Goal: Information Seeking & Learning: Learn about a topic

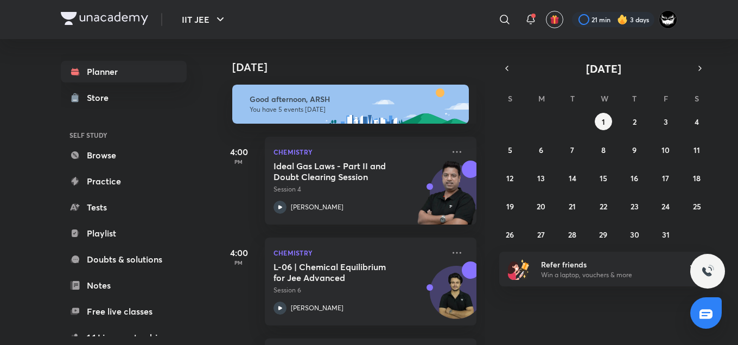
click at [512, 65] on button "button" at bounding box center [506, 68] width 15 height 15
click at [612, 204] on div "31 1 2 3 4 5 6 7 8 9 10 11 12 13 14 15 16 17 18 19 20 21 22 23 24 25 26 27 28 2…" at bounding box center [603, 178] width 208 height 130
click at [601, 204] on abbr "24" at bounding box center [603, 206] width 8 height 10
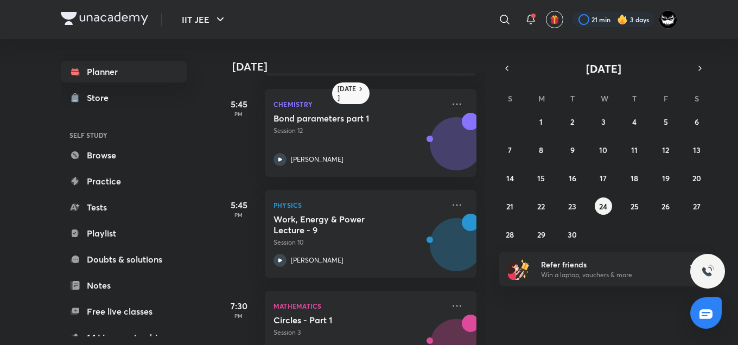
scroll to position [250, 0]
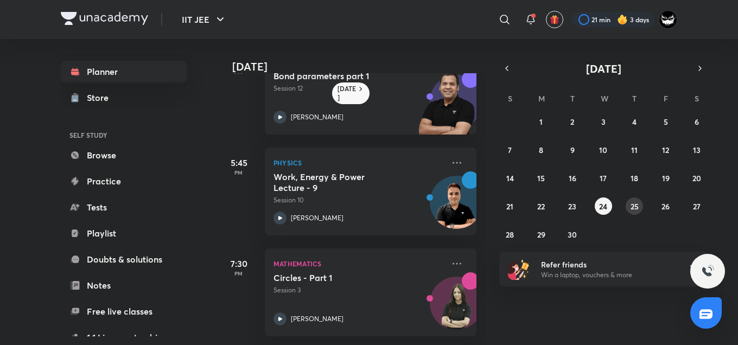
click at [637, 209] on abbr "25" at bounding box center [635, 206] width 8 height 10
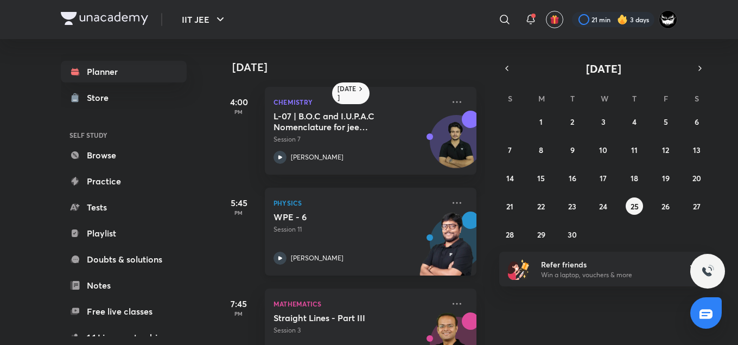
scroll to position [48, 0]
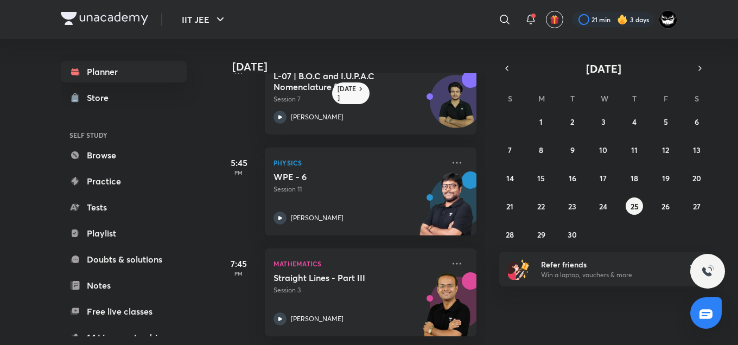
click at [550, 329] on div "25 September 4:00 PM Chemistry L-07 | B.O.C and I.U.P.A.C Nomenclature for jee …" at bounding box center [476, 192] width 519 height 306
click at [584, 319] on div "25 September 4:00 PM Chemistry L-07 | B.O.C and I.U.P.A.C Nomenclature for jee …" at bounding box center [476, 192] width 519 height 306
click at [453, 28] on div "​" at bounding box center [416, 20] width 200 height 26
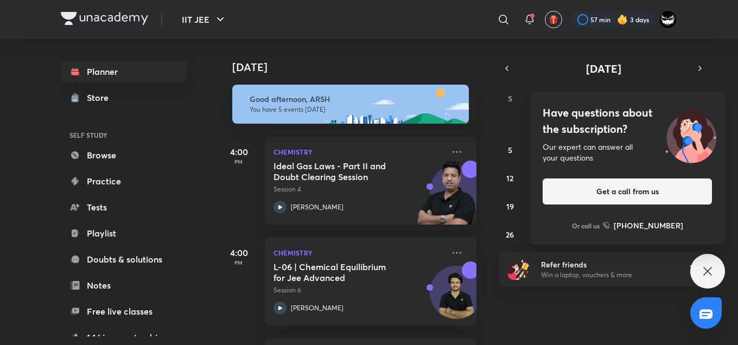
click at [580, 125] on h4 "Have questions about the subscription?" at bounding box center [627, 121] width 169 height 33
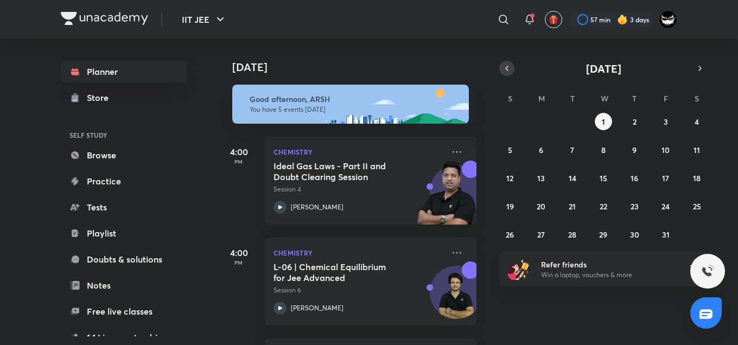
click at [500, 66] on button "button" at bounding box center [506, 68] width 15 height 15
click at [636, 205] on abbr "25" at bounding box center [635, 206] width 8 height 10
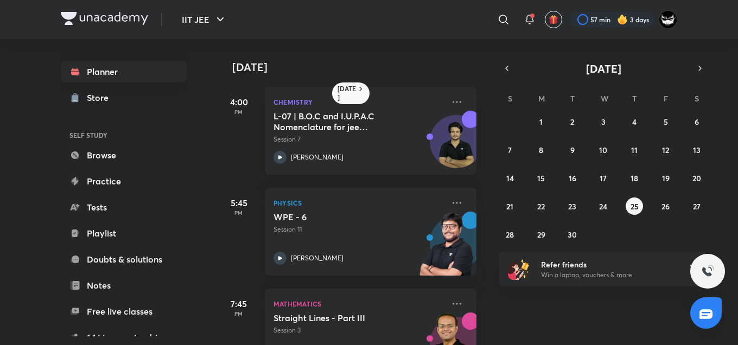
scroll to position [48, 0]
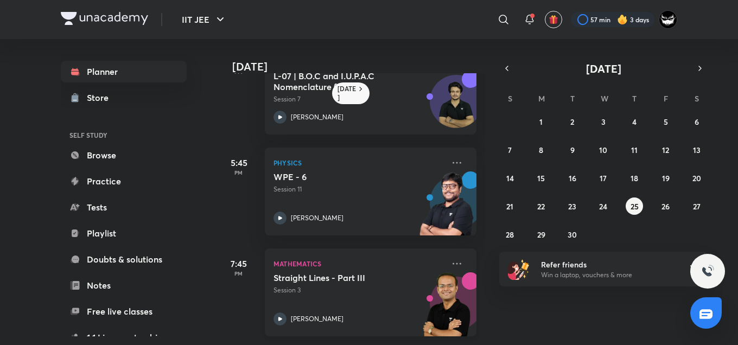
click at [381, 286] on p "Session 3" at bounding box center [359, 291] width 170 height 10
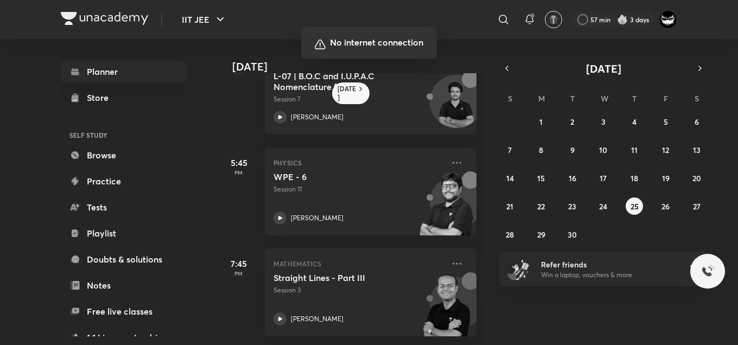
click at [594, 129] on div at bounding box center [369, 172] width 738 height 345
click at [491, 81] on div at bounding box center [369, 172] width 738 height 345
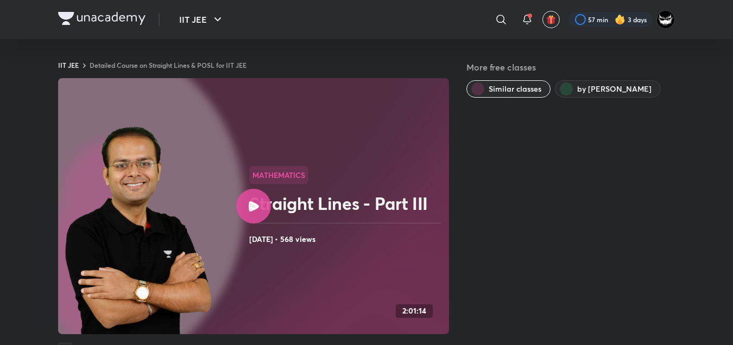
click at [256, 208] on icon at bounding box center [254, 206] width 10 height 10
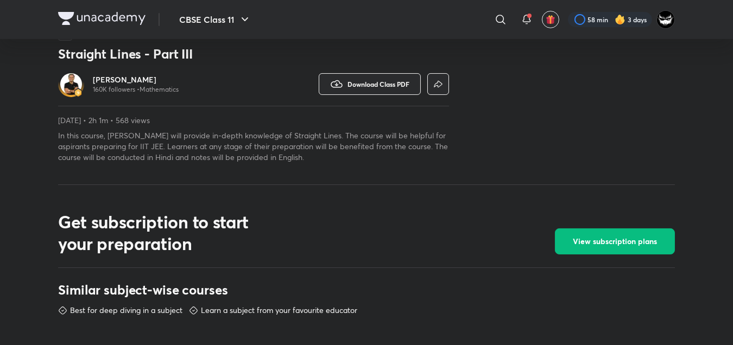
scroll to position [315, 0]
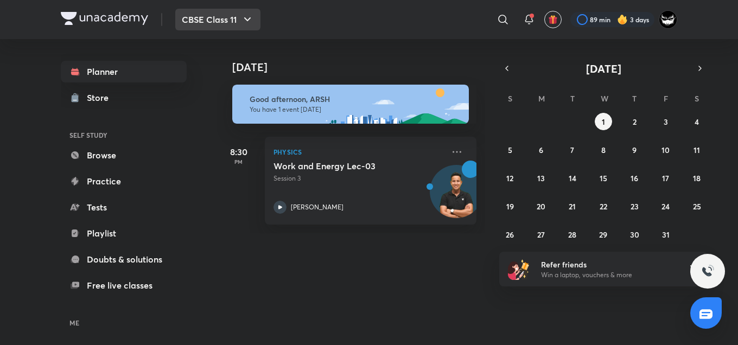
click at [218, 26] on button "CBSE Class 11" at bounding box center [217, 20] width 85 height 22
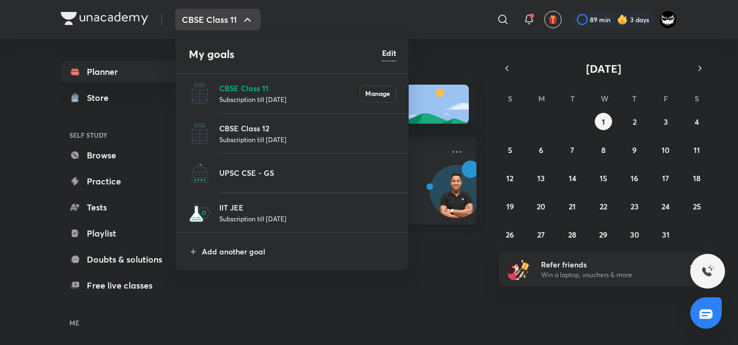
click at [350, 292] on div at bounding box center [369, 172] width 738 height 345
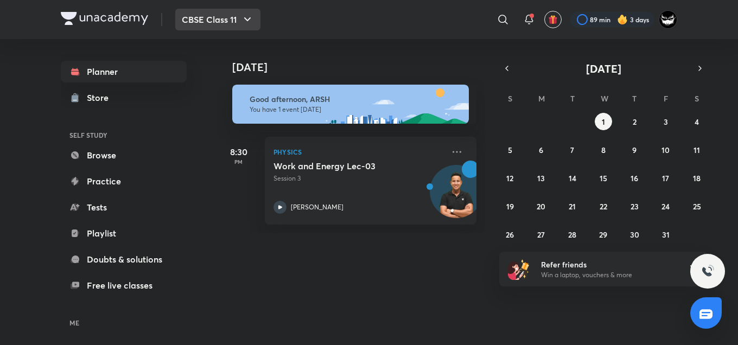
click at [239, 18] on button "CBSE Class 11" at bounding box center [217, 20] width 85 height 22
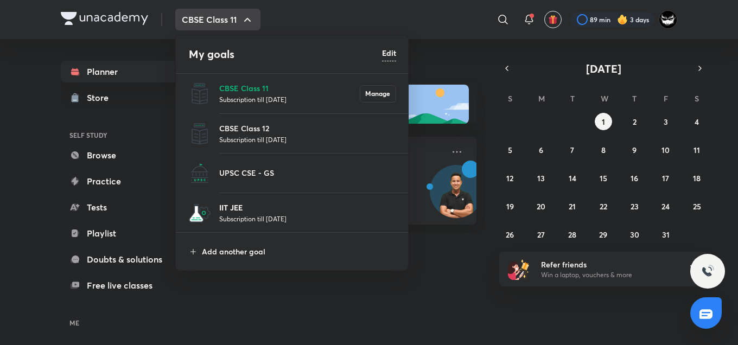
click at [237, 210] on p "IIT JEE" at bounding box center [307, 207] width 177 height 11
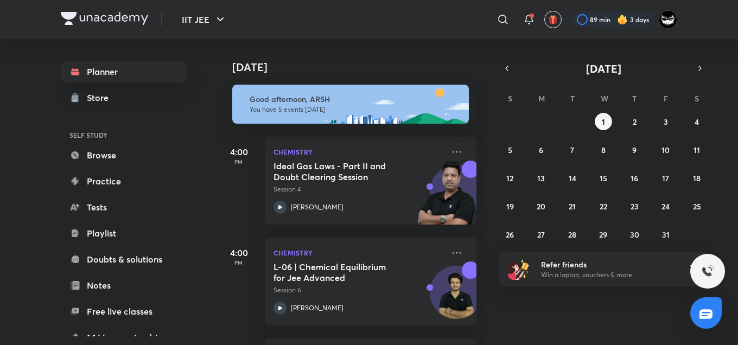
click at [300, 83] on div "Good afternoon, ARSH You have 5 events today" at bounding box center [346, 99] width 259 height 50
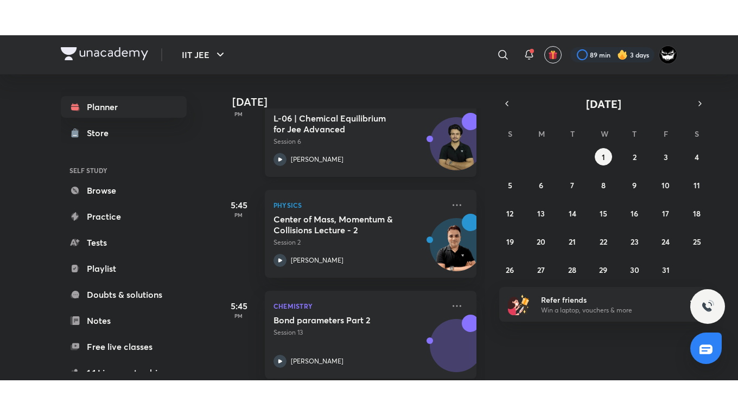
scroll to position [189, 0]
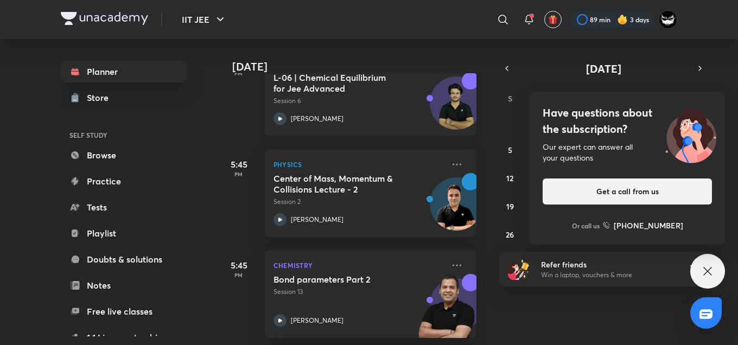
click at [321, 93] on h5 "L-06 | Chemical Equilibrium for Jee Advanced" at bounding box center [341, 83] width 135 height 22
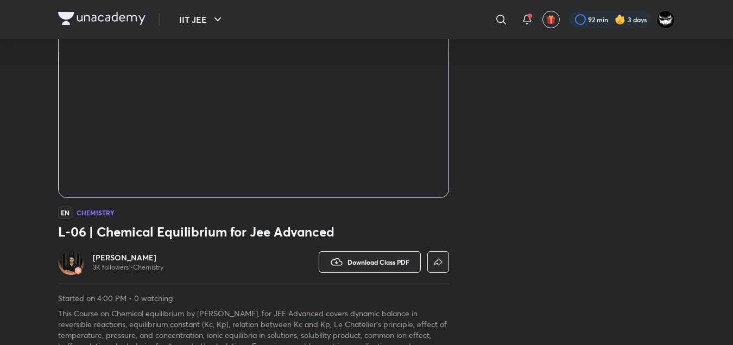
scroll to position [151, 0]
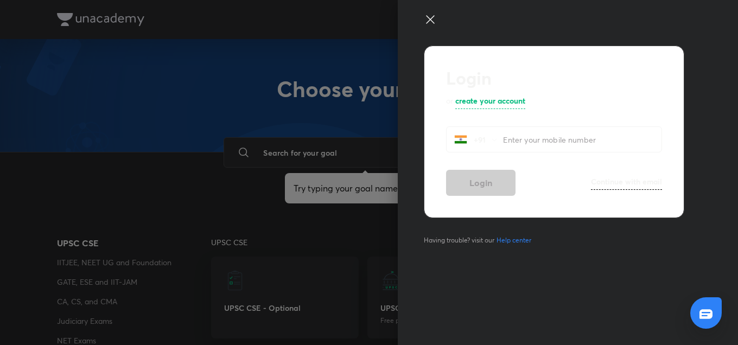
click at [530, 126] on div "+91 ​" at bounding box center [554, 139] width 216 height 26
click at [612, 177] on h6 "Continue with email" at bounding box center [626, 181] width 71 height 11
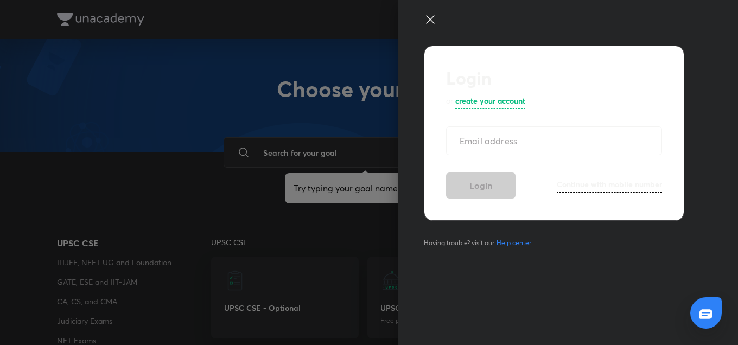
click at [540, 149] on input "email" at bounding box center [554, 141] width 215 height 28
click at [523, 141] on input "email" at bounding box center [554, 141] width 215 height 28
click at [434, 25] on icon at bounding box center [430, 19] width 13 height 13
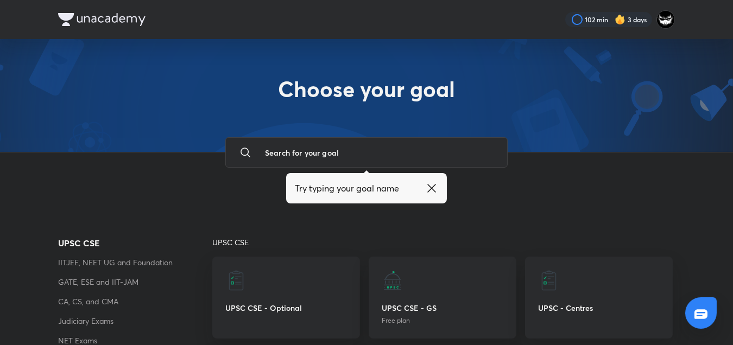
click at [75, 29] on nav "102 min 3 days" at bounding box center [366, 19] width 617 height 39
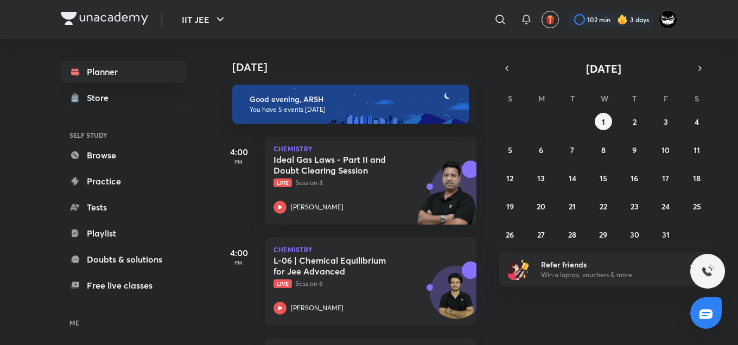
click at [351, 276] on h5 "L-06 | Chemical Equilibrium for Jee Advanced" at bounding box center [341, 266] width 135 height 22
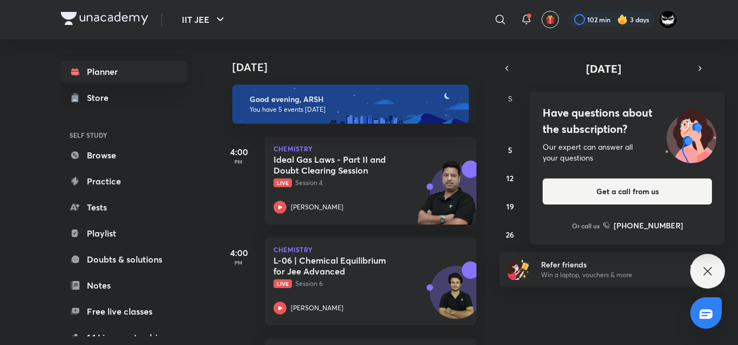
click at [613, 133] on h4 "Have questions about the subscription?" at bounding box center [627, 121] width 169 height 33
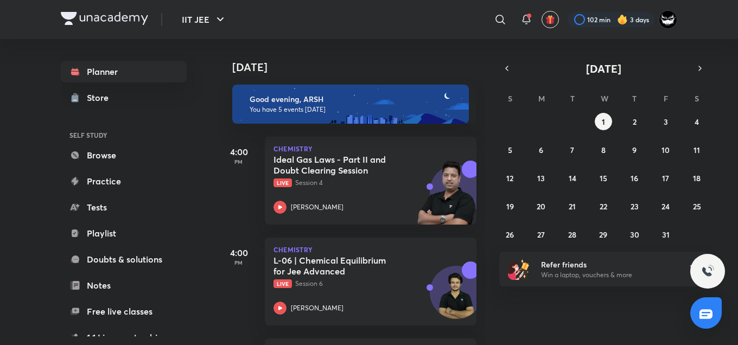
click at [407, 61] on h4 "[DATE]" at bounding box center [359, 67] width 255 height 13
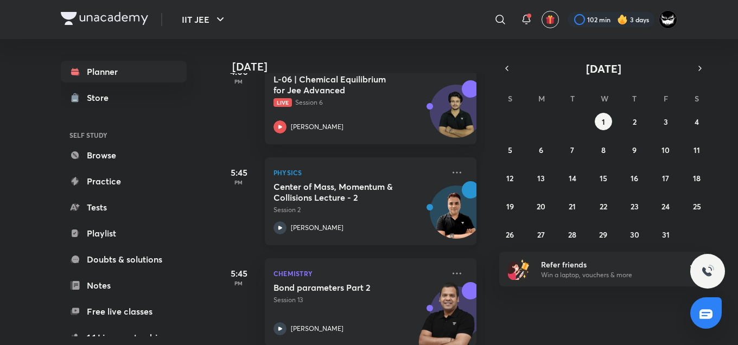
scroll to position [180, 0]
click at [343, 196] on h5 "Center of Mass, Momentum & Collisions Lecture - 2" at bounding box center [341, 193] width 135 height 22
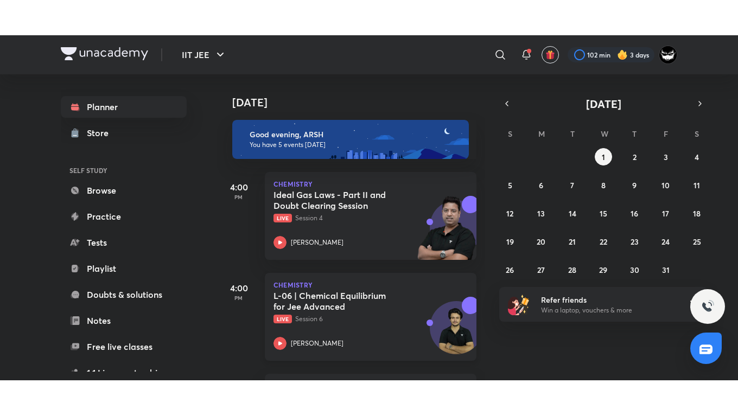
scroll to position [300, 11]
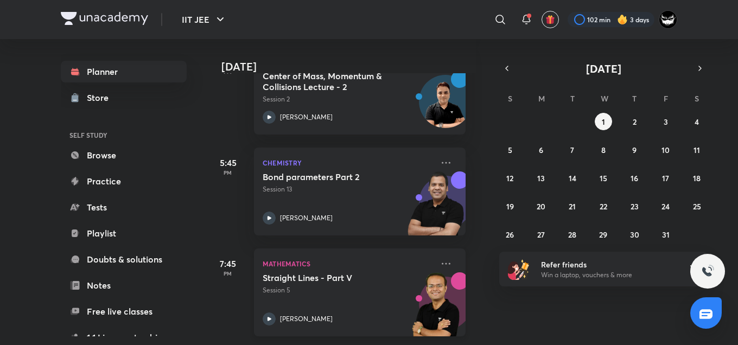
click at [338, 275] on h5 "Straight Lines - Part V" at bounding box center [330, 277] width 135 height 11
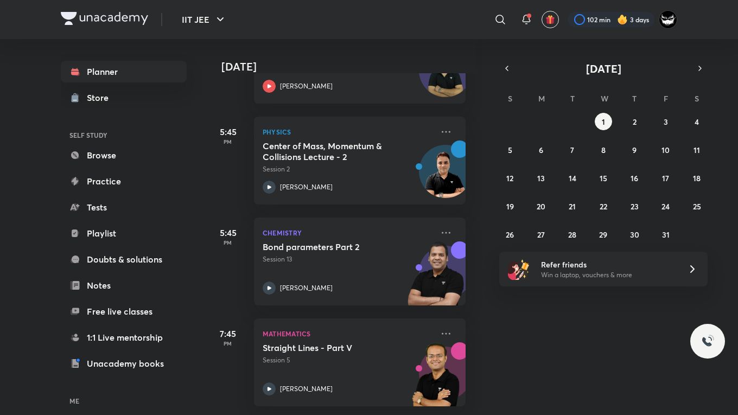
scroll to position [230, 11]
